Goal: Use online tool/utility: Utilize a website feature to perform a specific function

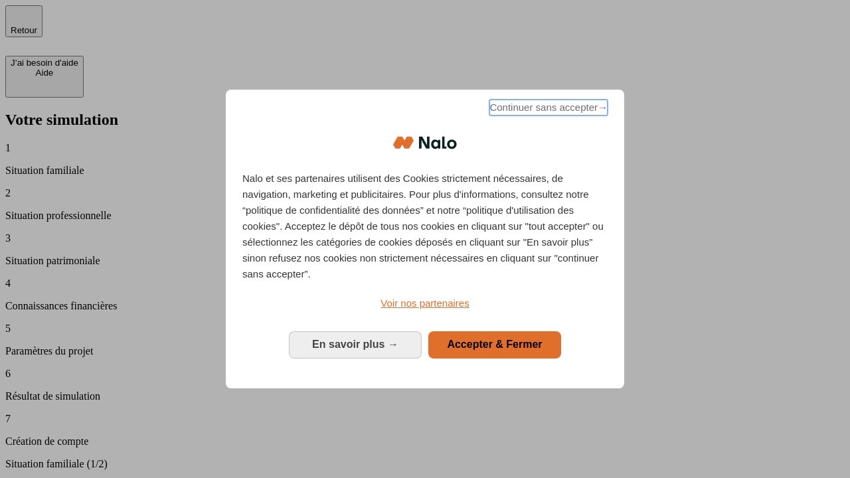
click at [547, 110] on span "Continuer sans accepter →" at bounding box center [548, 108] width 118 height 16
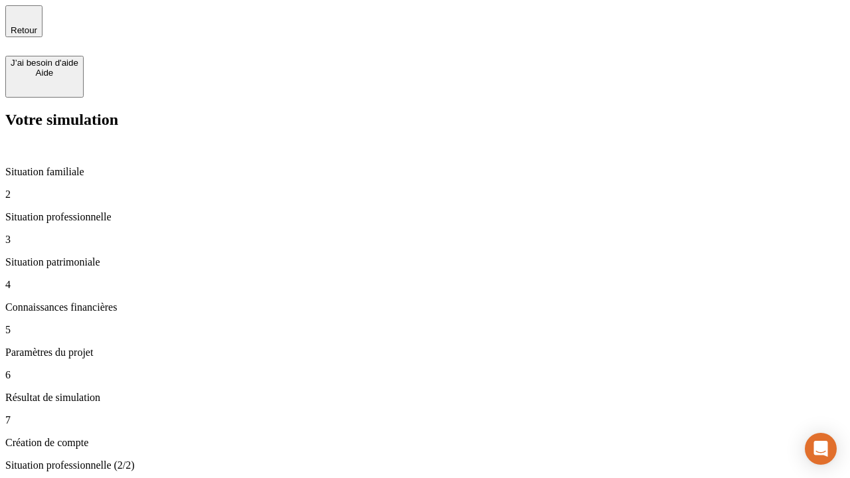
type input "30 000"
type input "40 000"
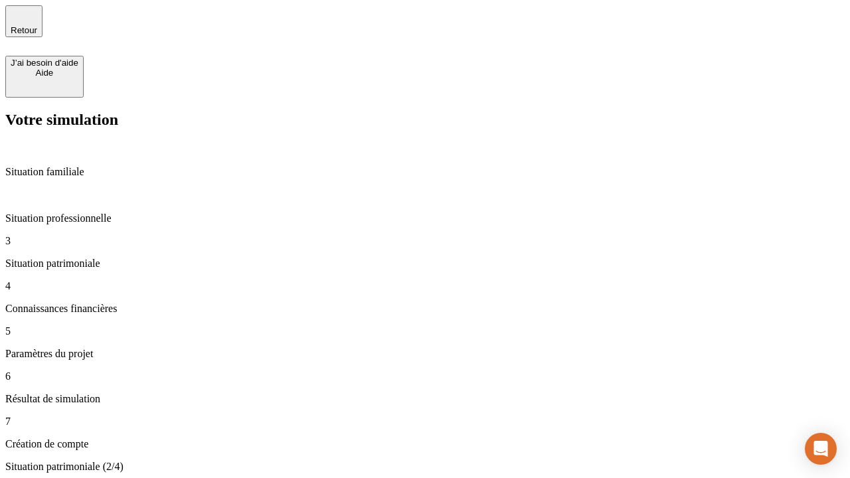
type input "1 100"
type input "20"
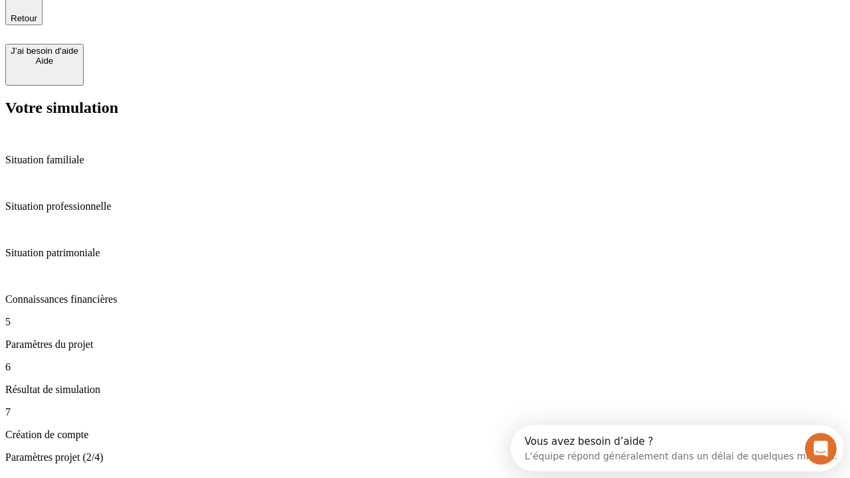
type input "40"
type input "50 000"
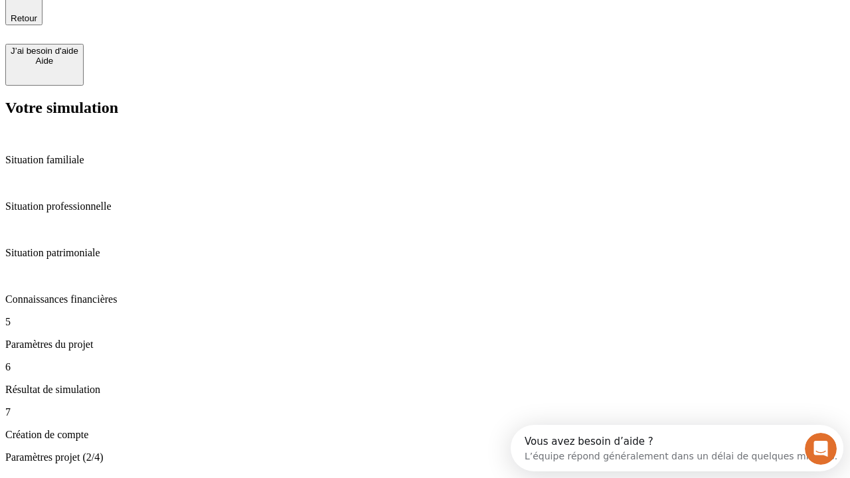
type input "640"
